Goal: Transaction & Acquisition: Purchase product/service

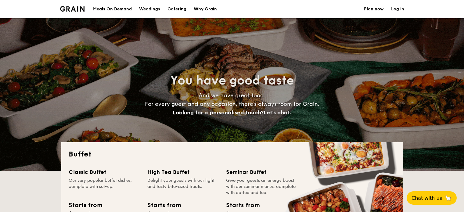
select select
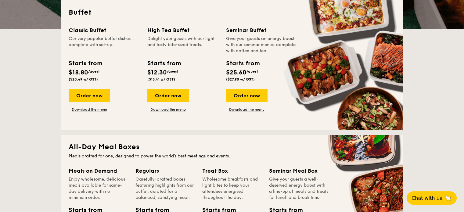
scroll to position [153, 0]
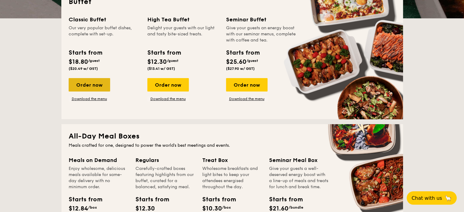
click at [92, 85] on div "Order now" at bounding box center [90, 84] width 42 height 13
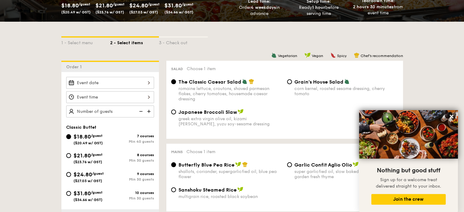
scroll to position [122, 0]
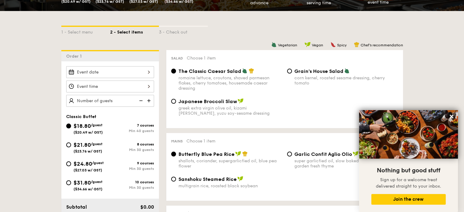
click at [72, 143] on div "$21.80 /guest ($23.76 w/ GST)" at bounding box center [88, 147] width 44 height 13
click at [71, 143] on input "$21.80 /guest ($23.76 w/ GST) 8 courses Min 30 guests" at bounding box center [68, 145] width 5 height 5
radio input "true"
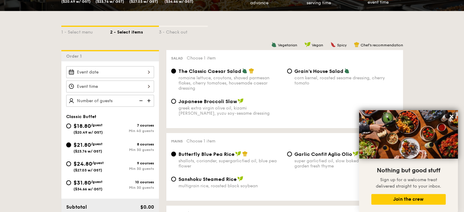
radio input "true"
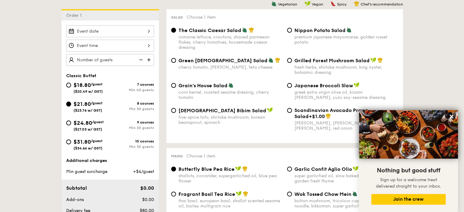
scroll to position [153, 0]
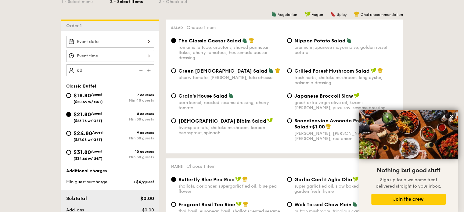
type input "60 guests"
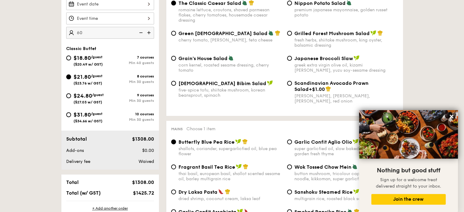
scroll to position [214, 0]
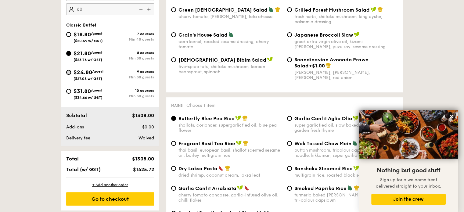
click at [70, 74] on input "$24.80 /guest ($27.03 w/ GST) 9 courses Min 30 guests" at bounding box center [68, 72] width 5 height 5
radio input "true"
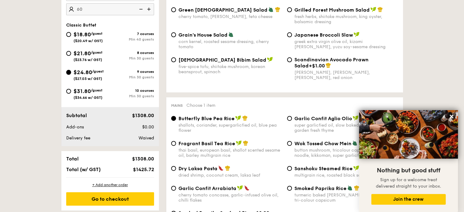
radio input "true"
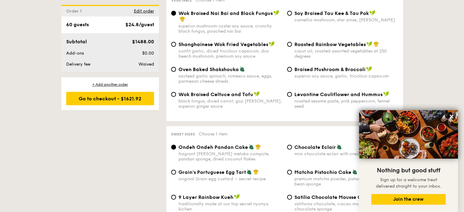
scroll to position [733, 0]
